Goal: Task Accomplishment & Management: Manage account settings

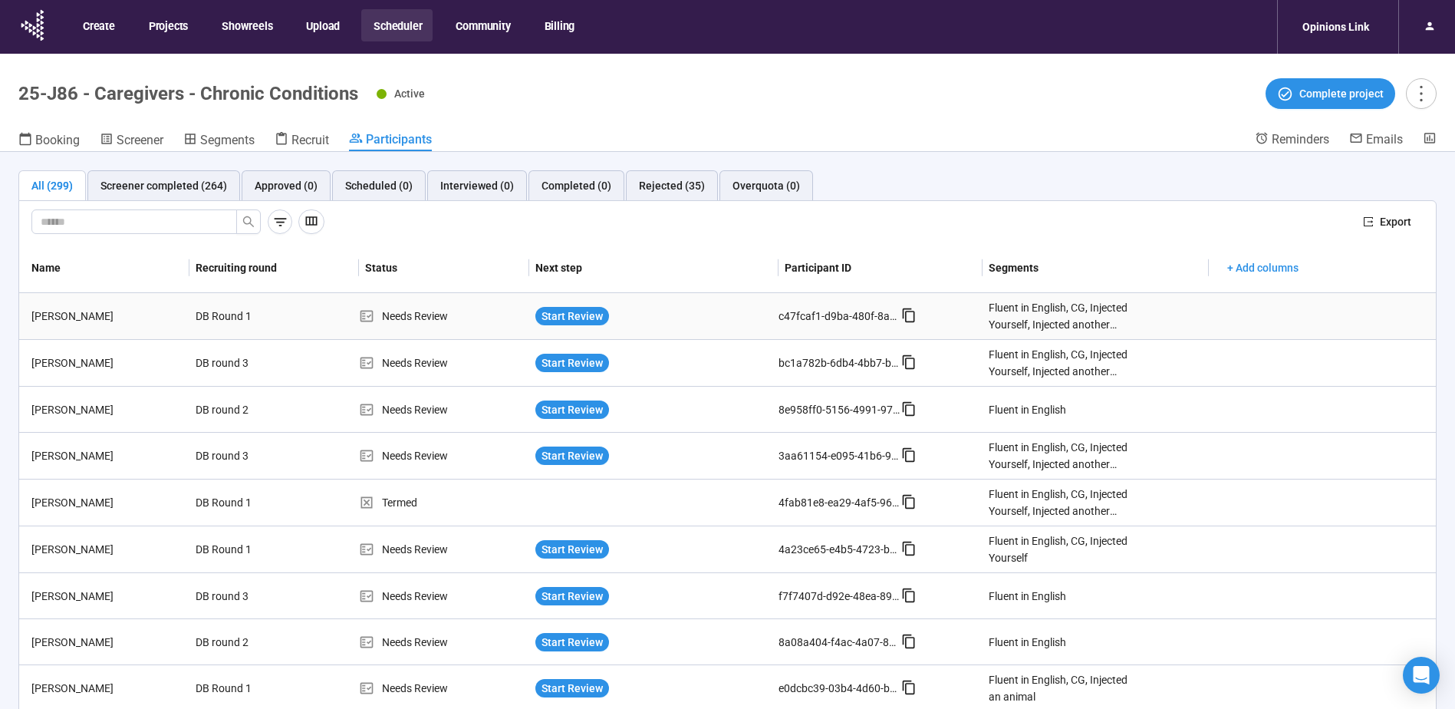
click at [114, 165] on div "MEREDITH STREIT" at bounding box center [107, 316] width 164 height 17
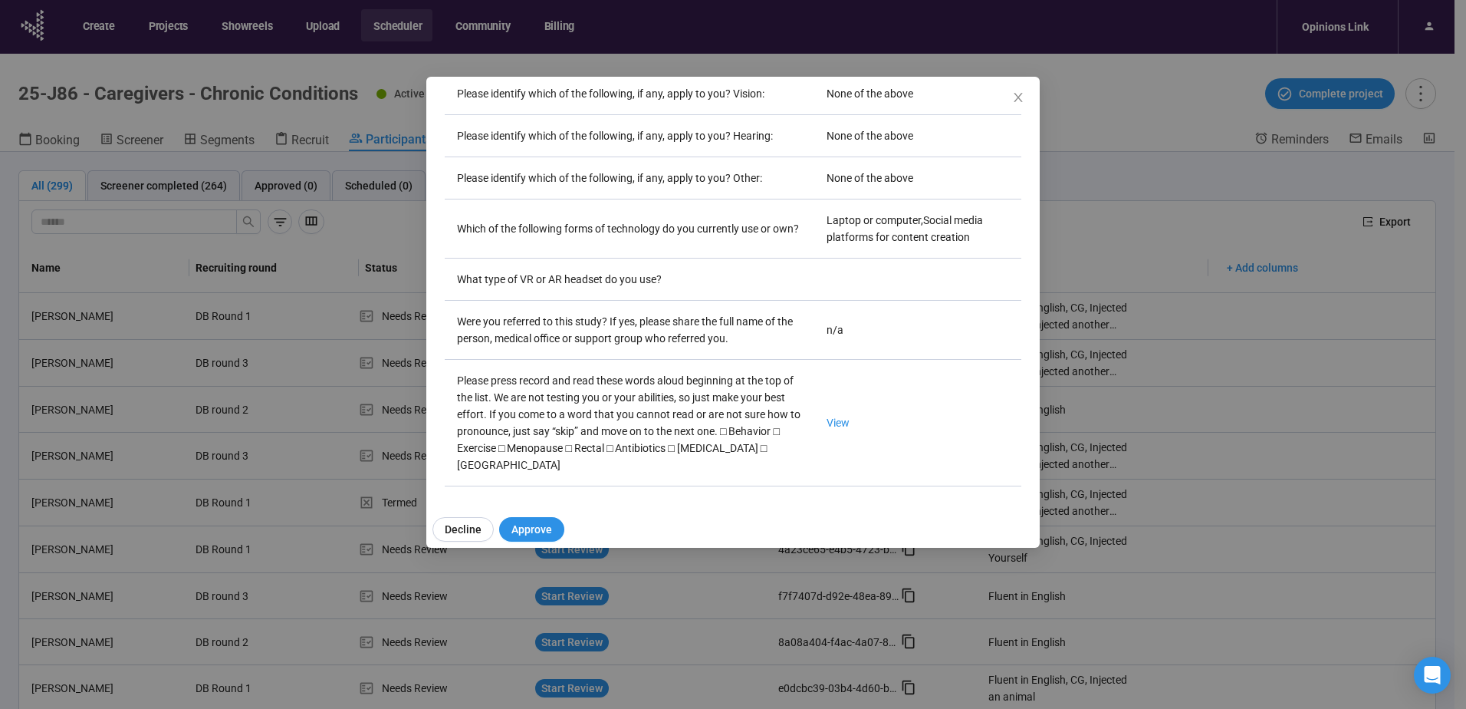
scroll to position [4576, 0]
click at [475, 165] on link "View" at bounding box center [838, 422] width 23 height 12
click at [475, 98] on icon "close" at bounding box center [1018, 97] width 8 height 9
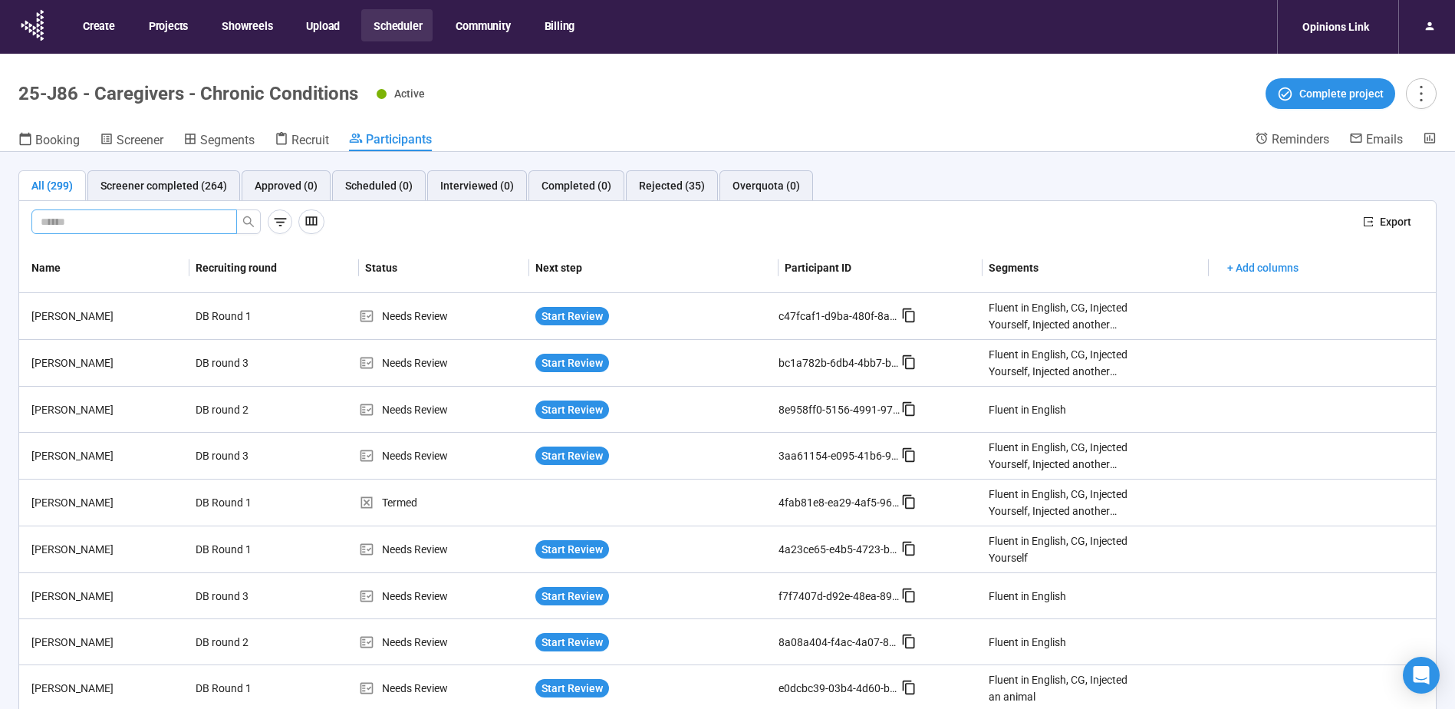
click at [114, 165] on span at bounding box center [134, 221] width 206 height 25
type input "*******"
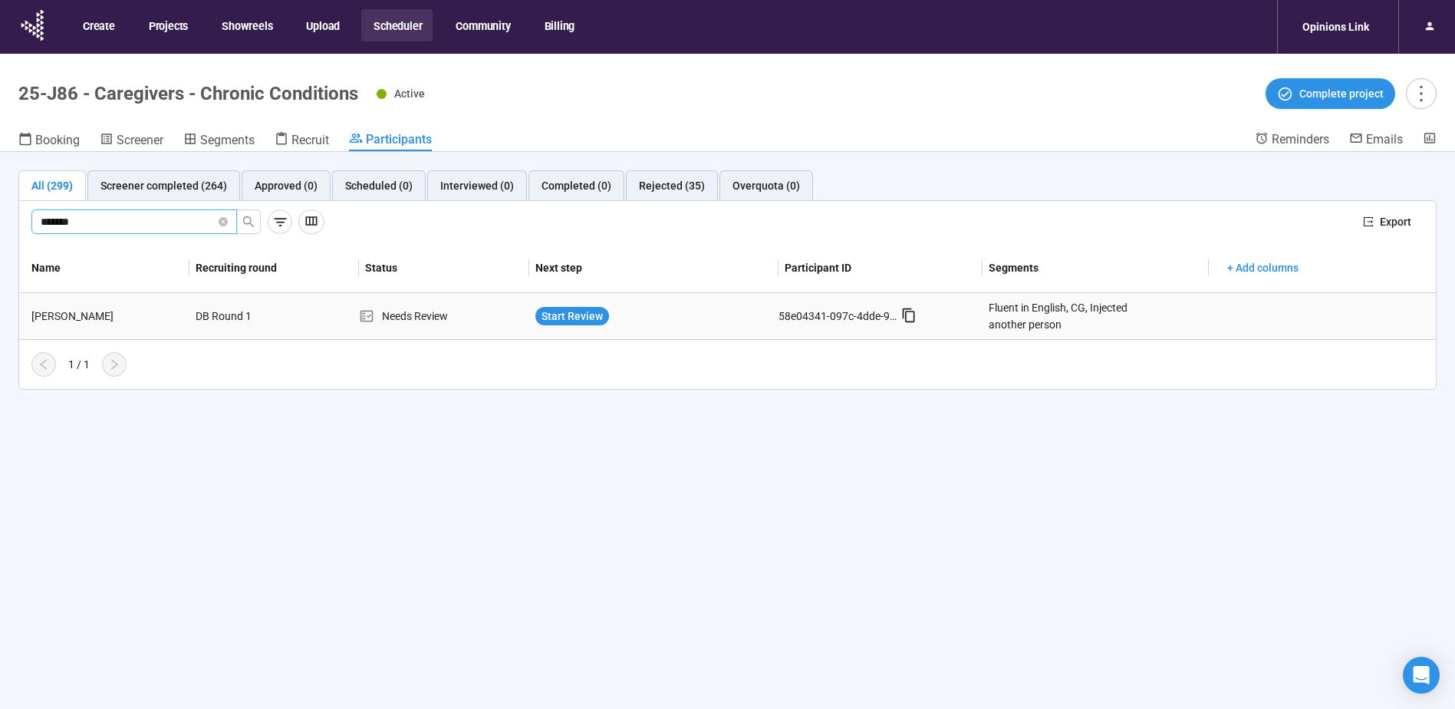
click at [85, 165] on div "Darshak Gosalia" at bounding box center [107, 316] width 164 height 17
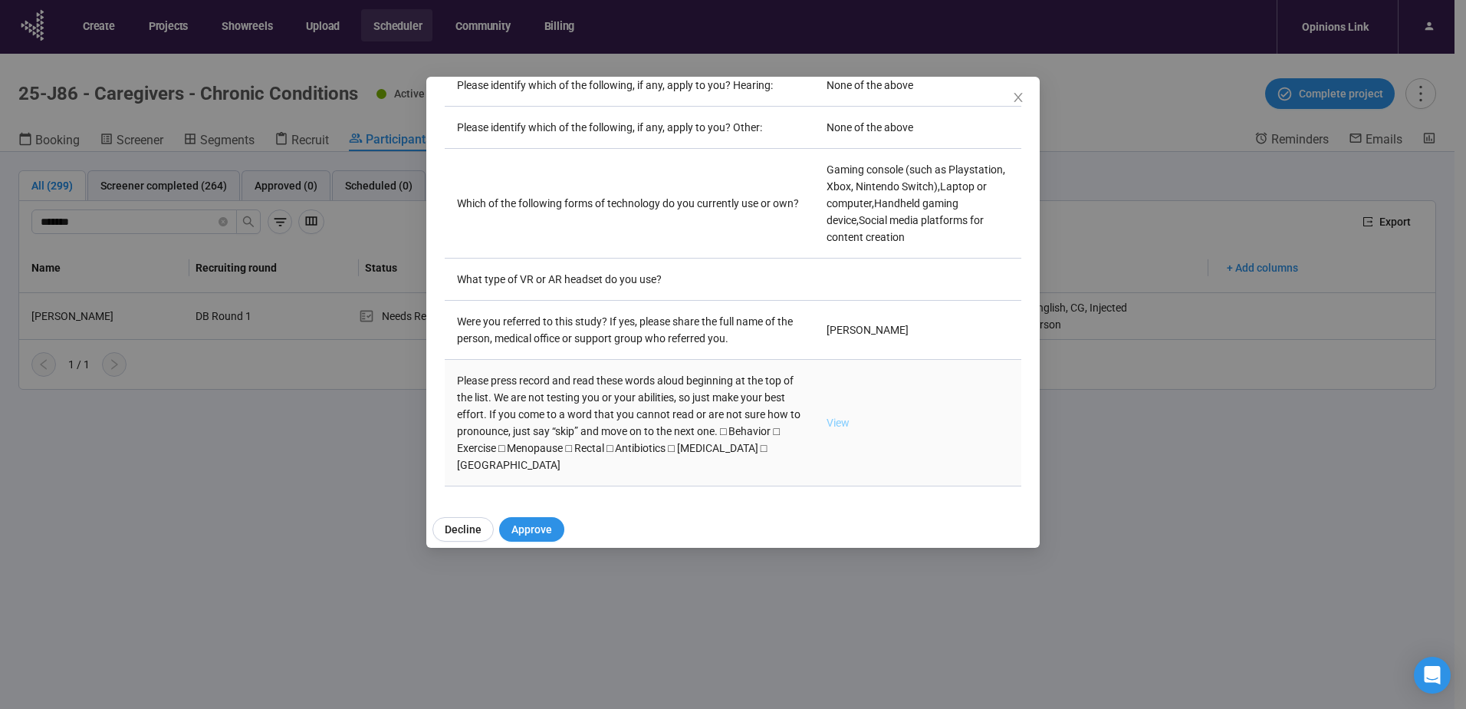
click at [475, 165] on link "View" at bounding box center [838, 422] width 23 height 12
click at [130, 165] on div "Darshak Gosalia Panelist notes Project notes Add notes, i.e. how the last inter…" at bounding box center [733, 354] width 1466 height 709
